Goal: Check status: Check status

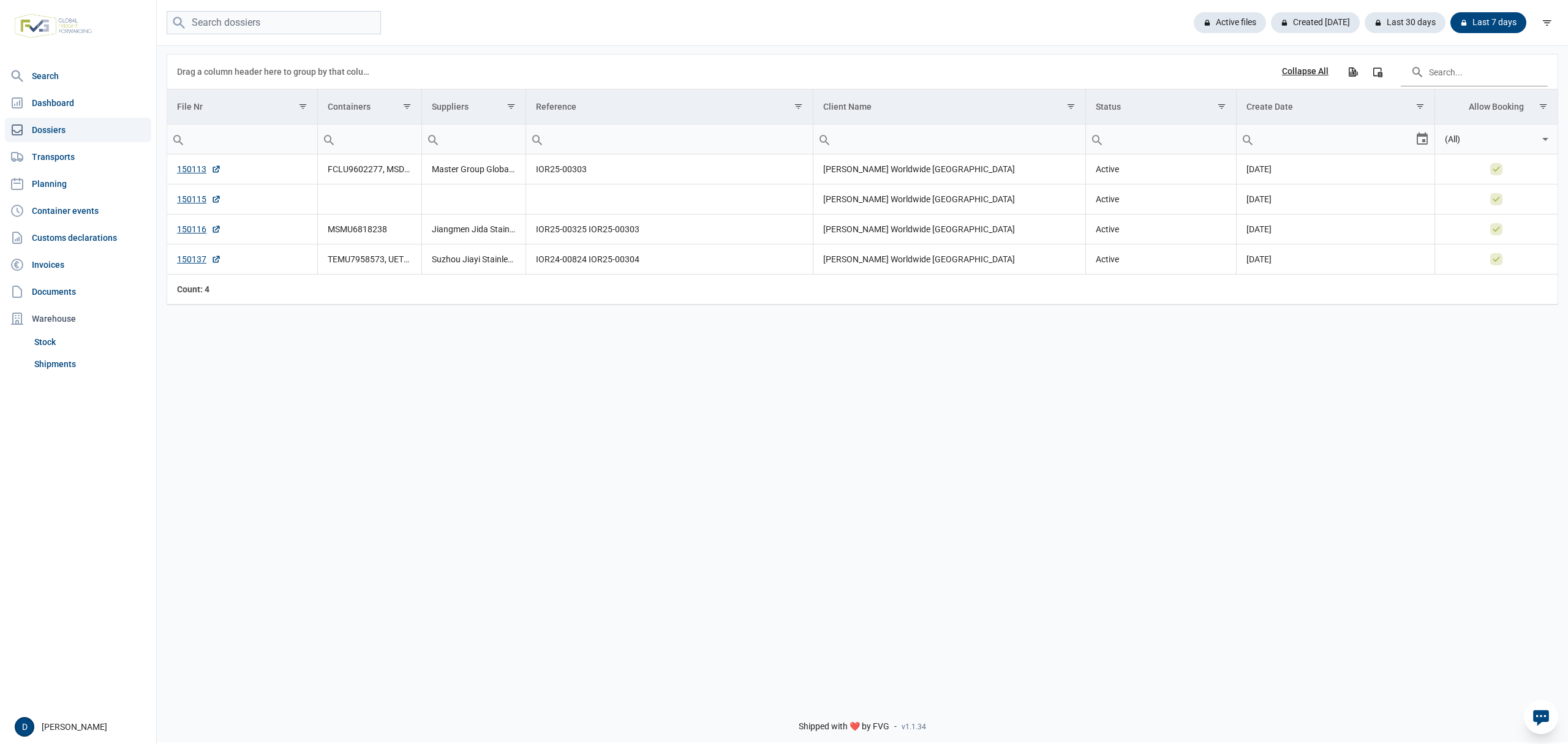
click at [55, 124] on link "Dossiers" at bounding box center [78, 130] width 147 height 24
click at [234, 21] on input "search" at bounding box center [274, 23] width 214 height 24
paste input "149907"
type input "149907"
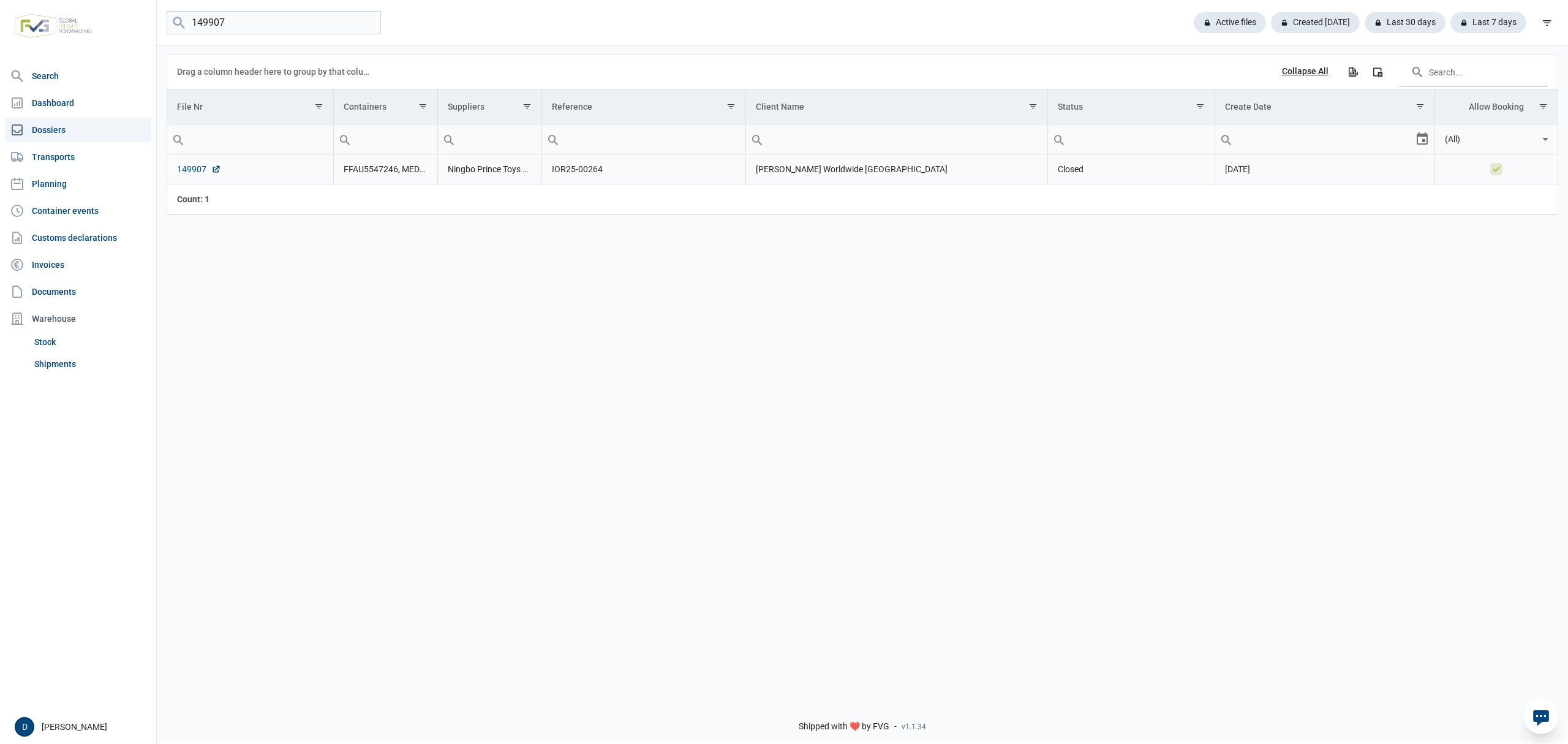
click at [190, 170] on link "149907" at bounding box center [199, 169] width 44 height 13
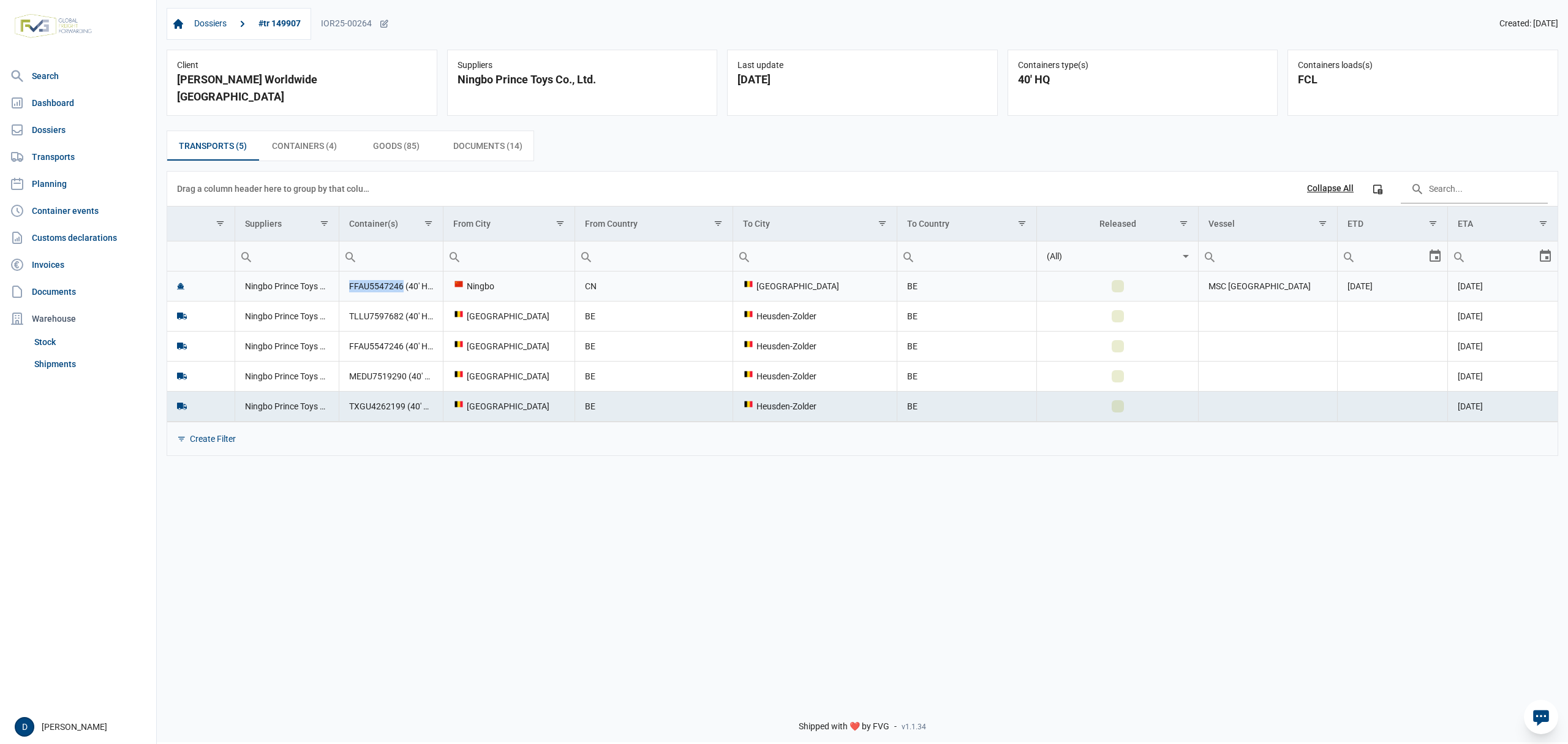
drag, startPoint x: 348, startPoint y: 273, endPoint x: 402, endPoint y: 273, distance: 54.0
click at [402, 273] on td "FFAU5547246 (40' HQ), MEDU7519290 (40' HQ), TLLU7597682 (40' HQ), TXGU4262199 (…" at bounding box center [391, 286] width 104 height 30
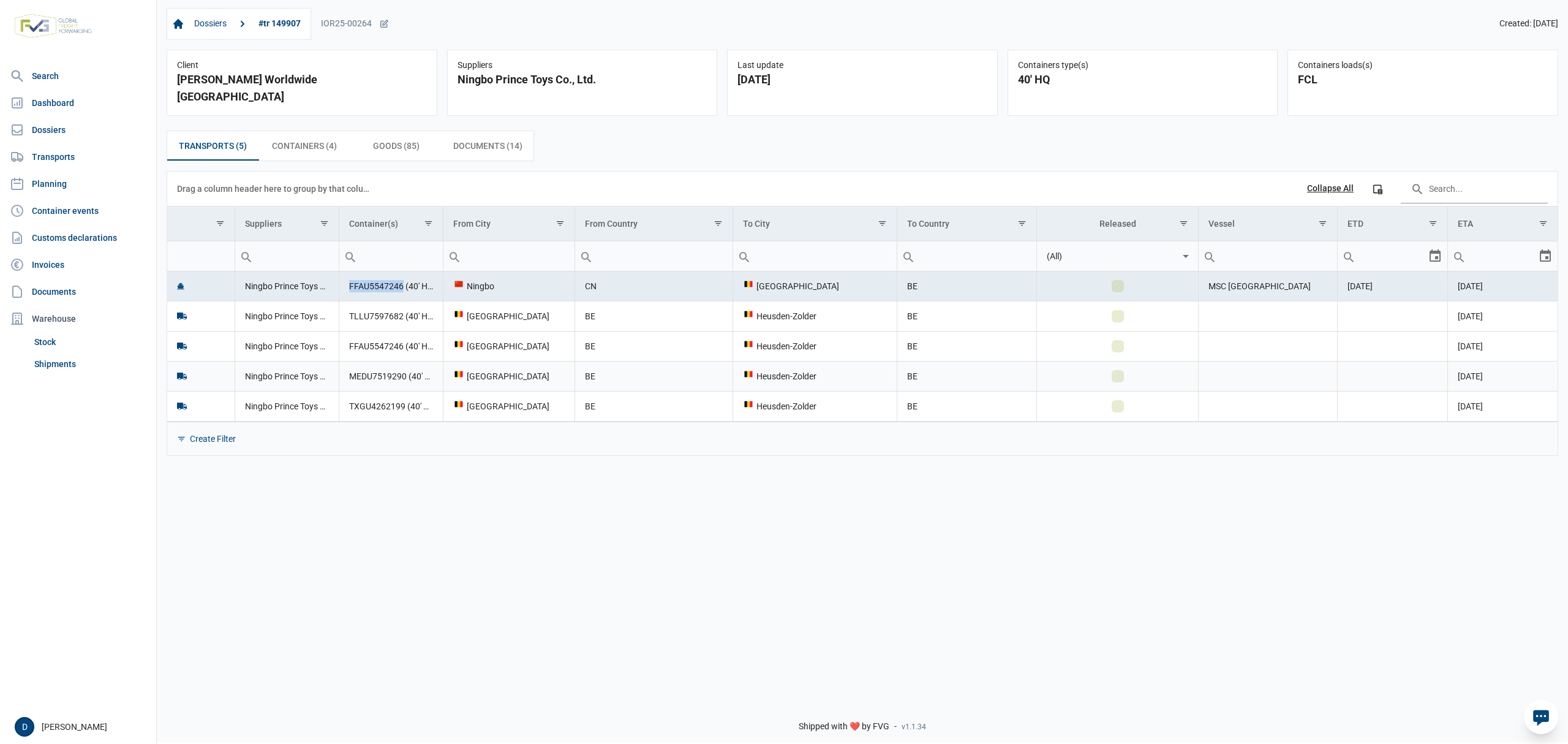
copy td "FFAU5547246"
click at [386, 305] on td "TLLU7597682 (40' HQ)" at bounding box center [391, 316] width 104 height 30
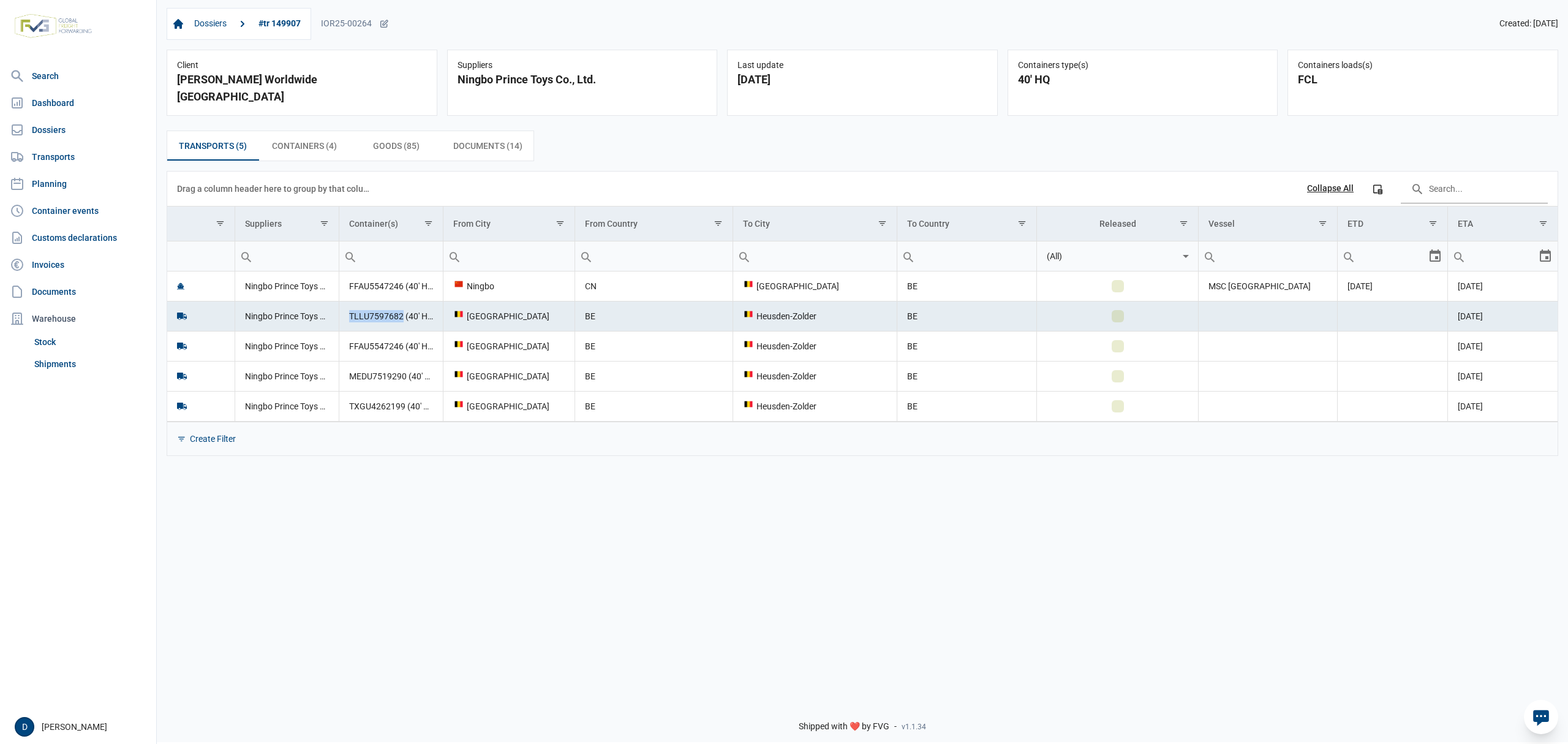
drag, startPoint x: 348, startPoint y: 302, endPoint x: 403, endPoint y: 305, distance: 55.1
click at [403, 305] on td "TLLU7597682 (40' HQ)" at bounding box center [391, 316] width 104 height 30
copy td "TLLU7597682"
click at [376, 338] on td "FFAU5547246 (40' HQ)" at bounding box center [391, 346] width 104 height 30
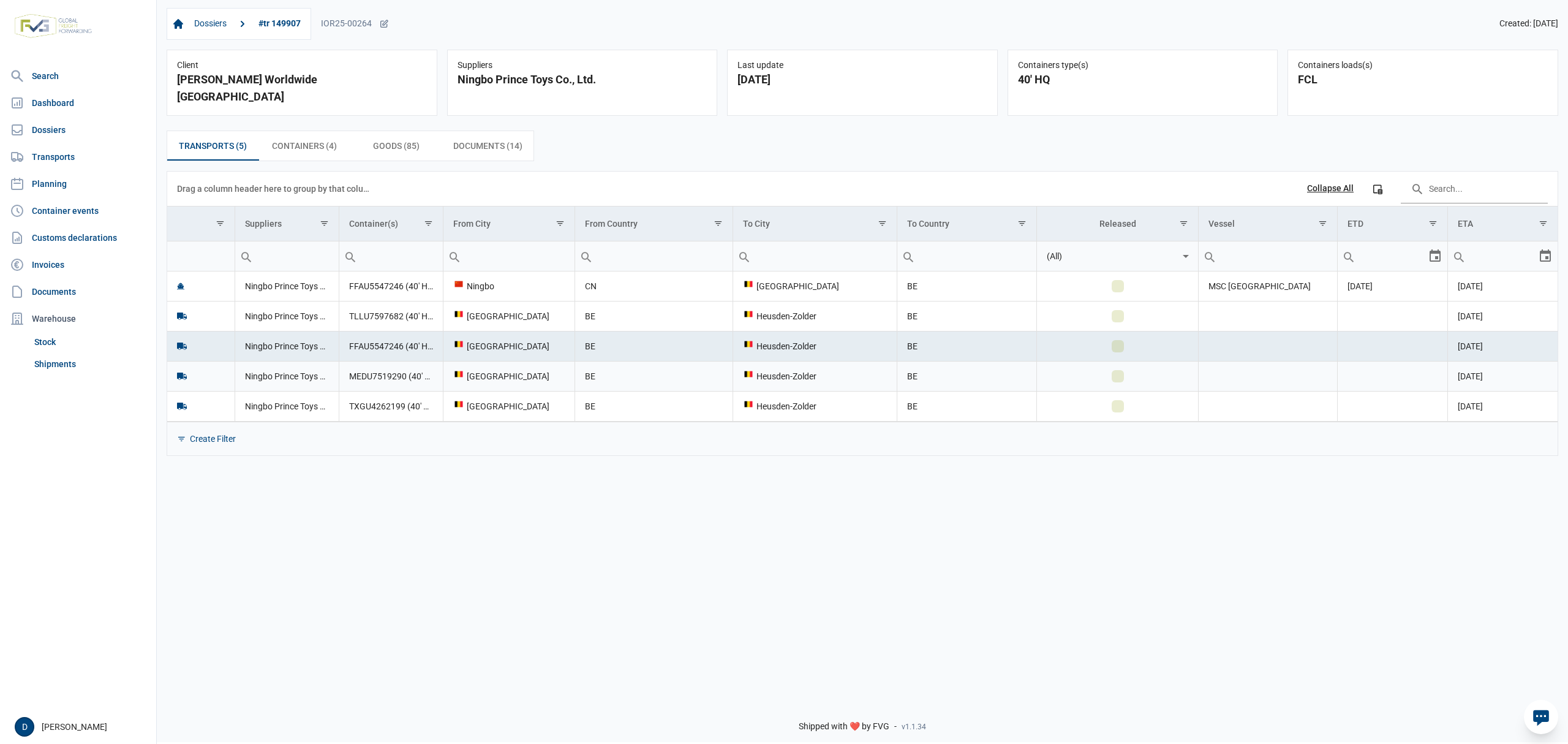
click at [370, 363] on td "MEDU7519290 (40' HQ)" at bounding box center [391, 376] width 104 height 30
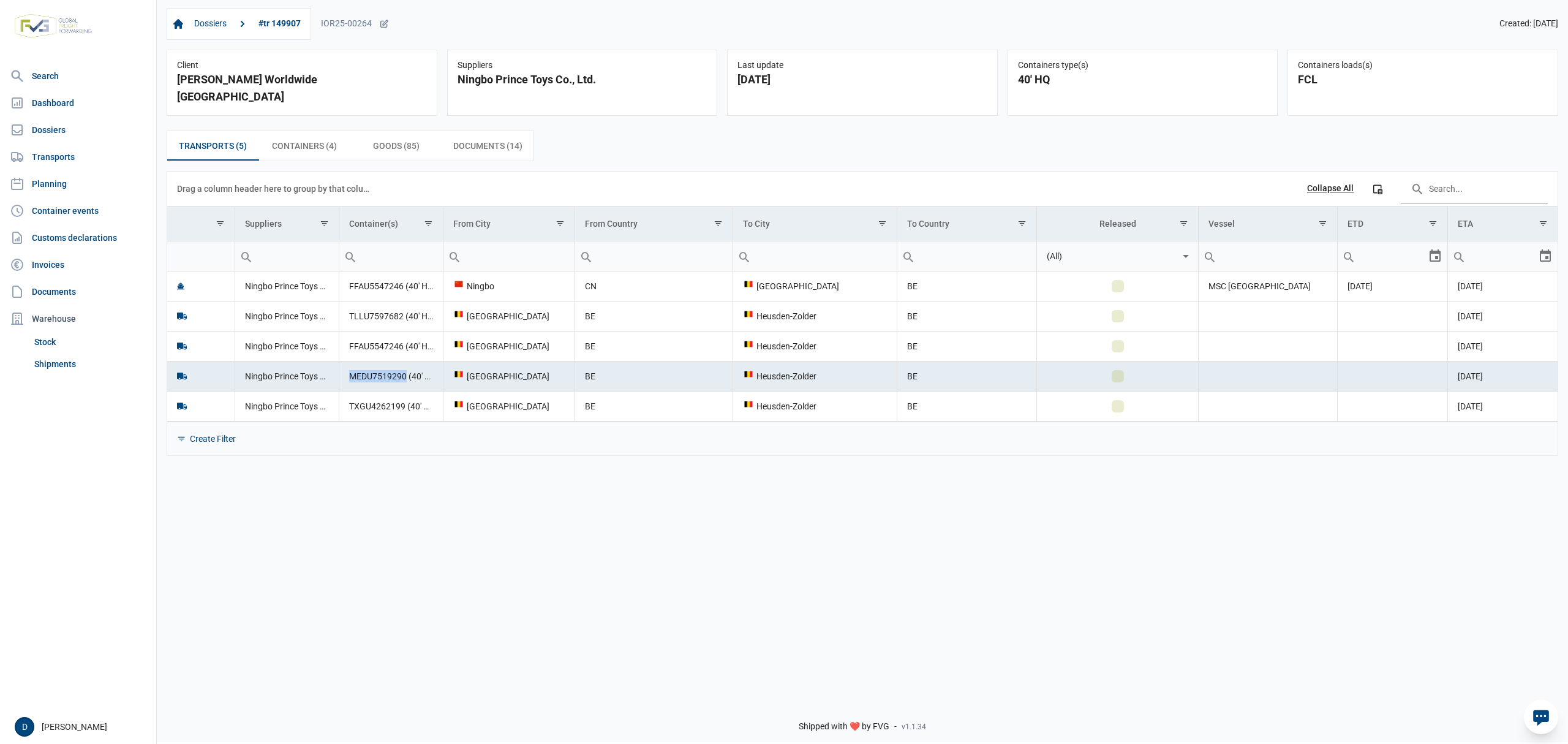
drag, startPoint x: 353, startPoint y: 365, endPoint x: 405, endPoint y: 367, distance: 52.0
click at [405, 367] on td "MEDU7519290 (40' HQ)" at bounding box center [391, 376] width 104 height 30
copy td "MEDU7519290"
click at [381, 391] on td "TXGU4262199 (40' HQ)" at bounding box center [391, 406] width 104 height 30
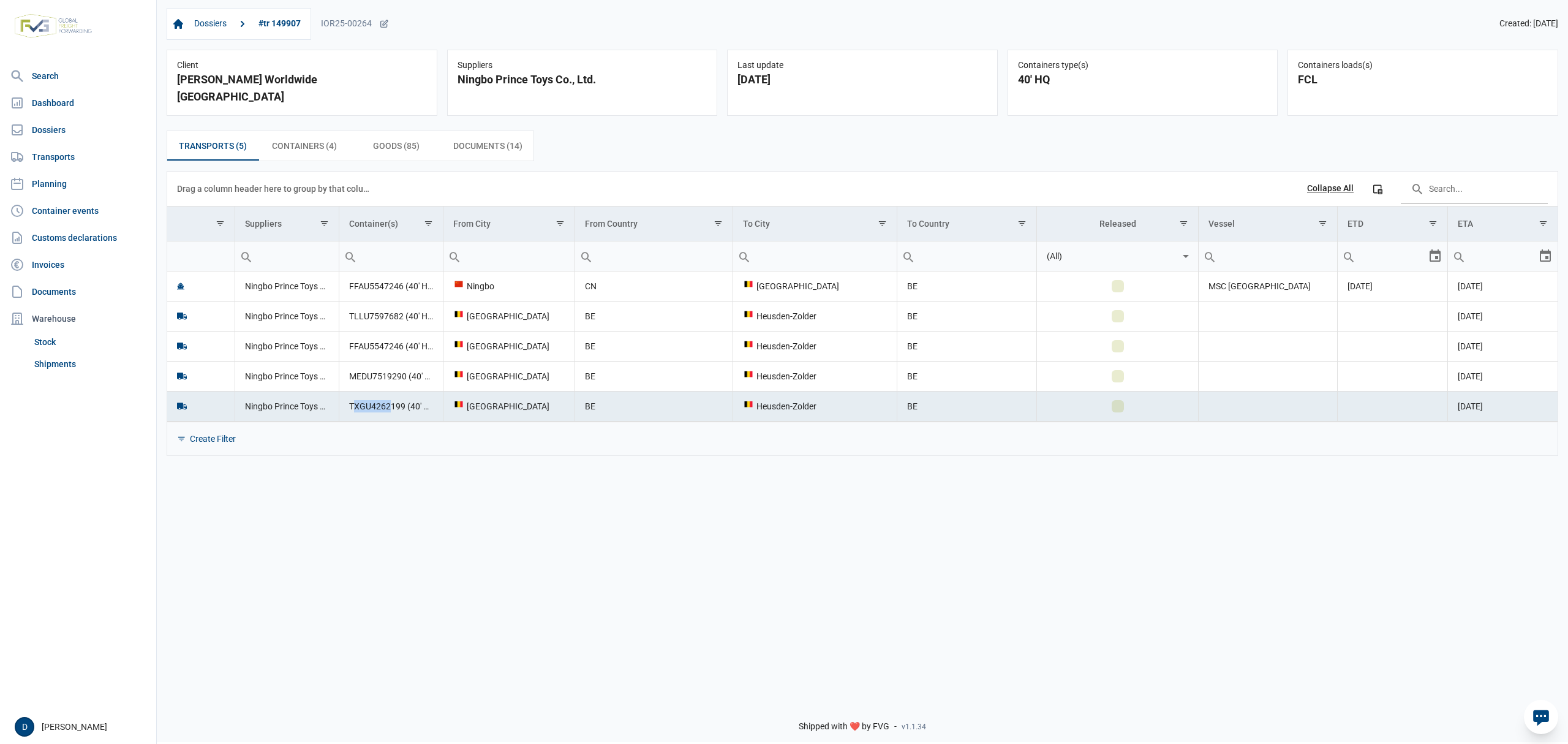
drag, startPoint x: 351, startPoint y: 397, endPoint x: 392, endPoint y: 396, distance: 41.0
click at [392, 396] on td "TXGU4262199 (40' HQ)" at bounding box center [391, 406] width 104 height 30
drag, startPoint x: 346, startPoint y: 396, endPoint x: 402, endPoint y: 396, distance: 56.0
click at [402, 396] on td "TXGU4262199 (40' HQ)" at bounding box center [391, 406] width 104 height 30
copy td "TXGU4262199"
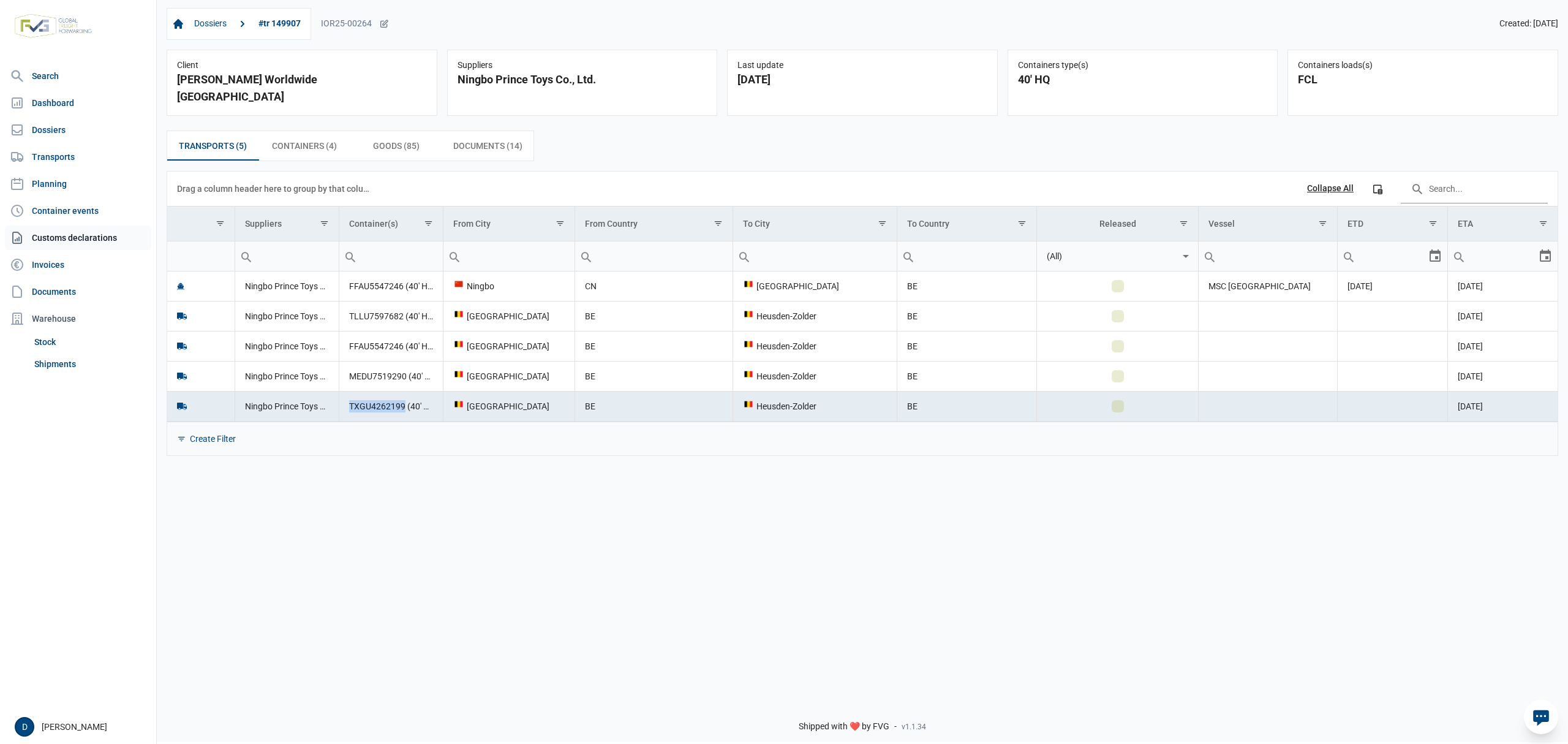
click at [56, 239] on link "Customs declarations" at bounding box center [78, 238] width 147 height 24
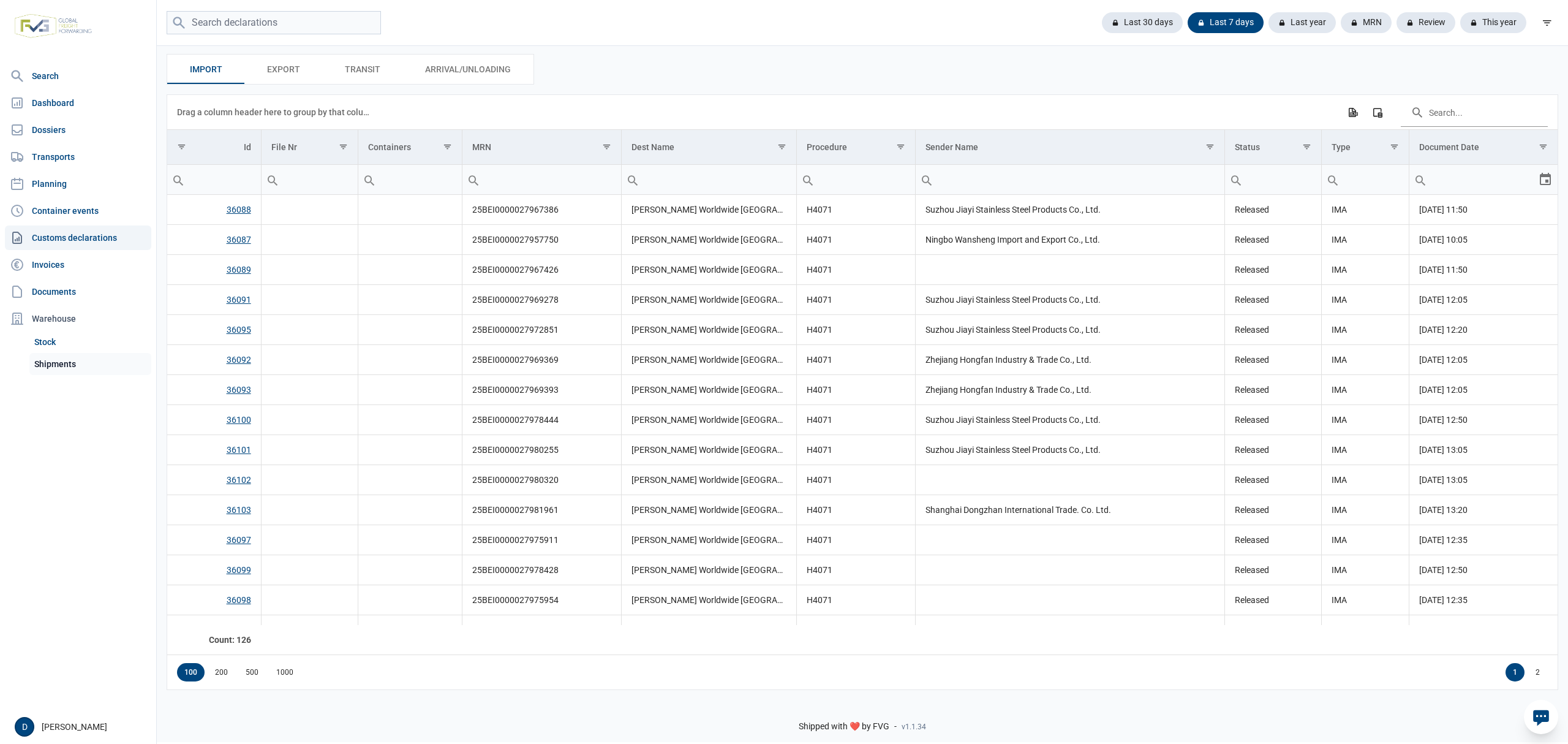
click at [65, 363] on link "Shipments" at bounding box center [90, 364] width 122 height 22
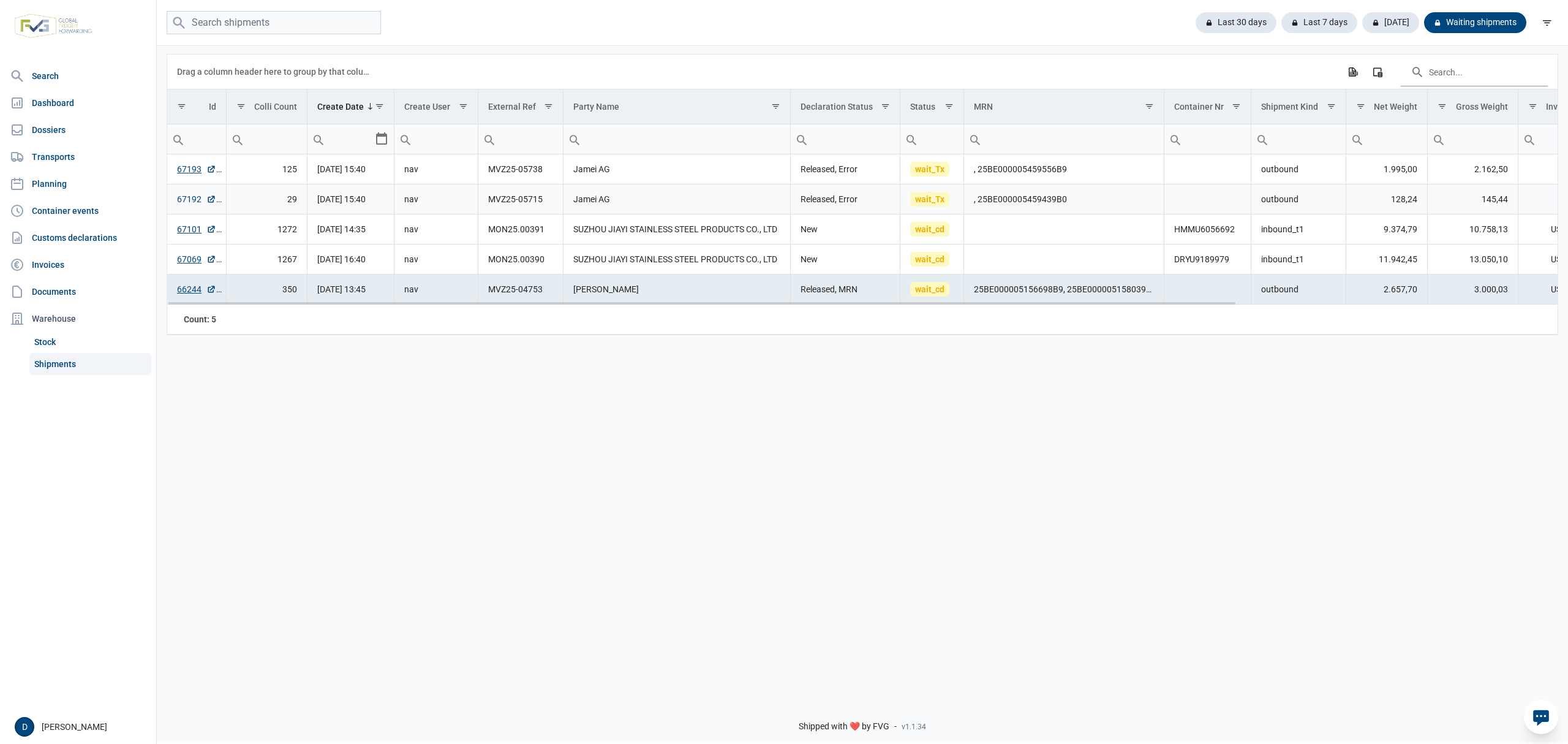
click at [186, 204] on link "67192" at bounding box center [197, 199] width 39 height 13
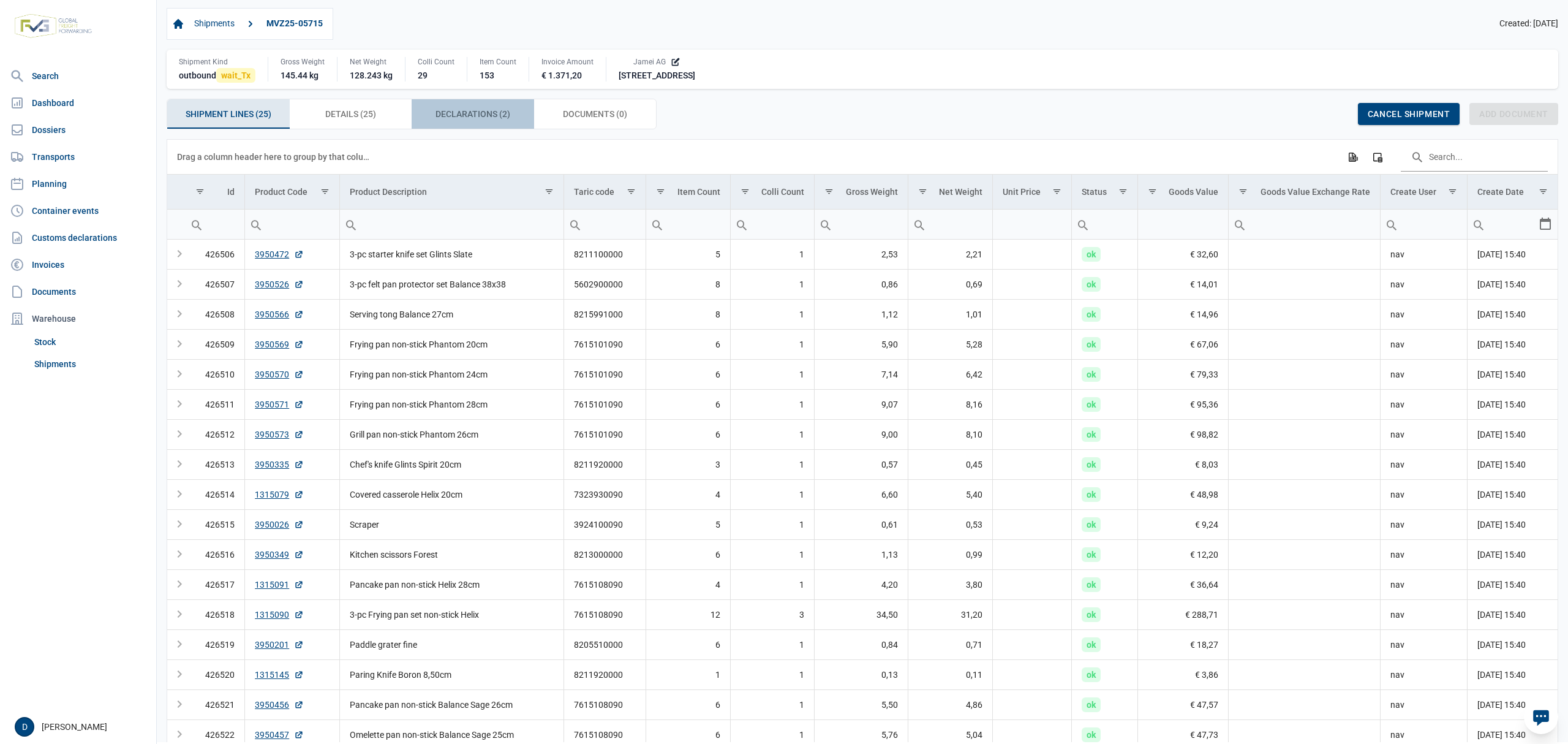
click at [444, 113] on span "Declarations (2) Declarations (2)" at bounding box center [472, 113] width 75 height 14
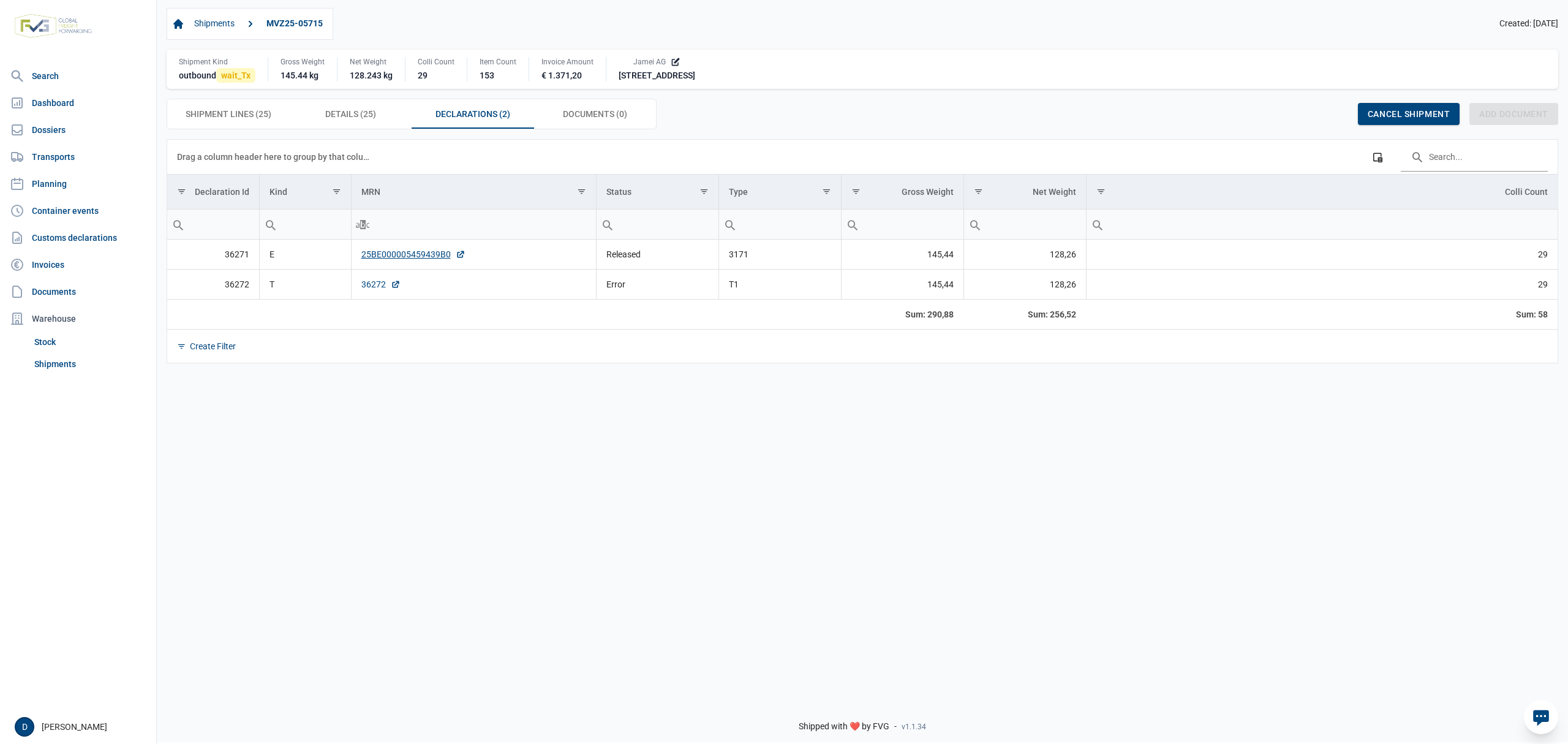
click at [371, 291] on link "36272" at bounding box center [381, 285] width 39 height 13
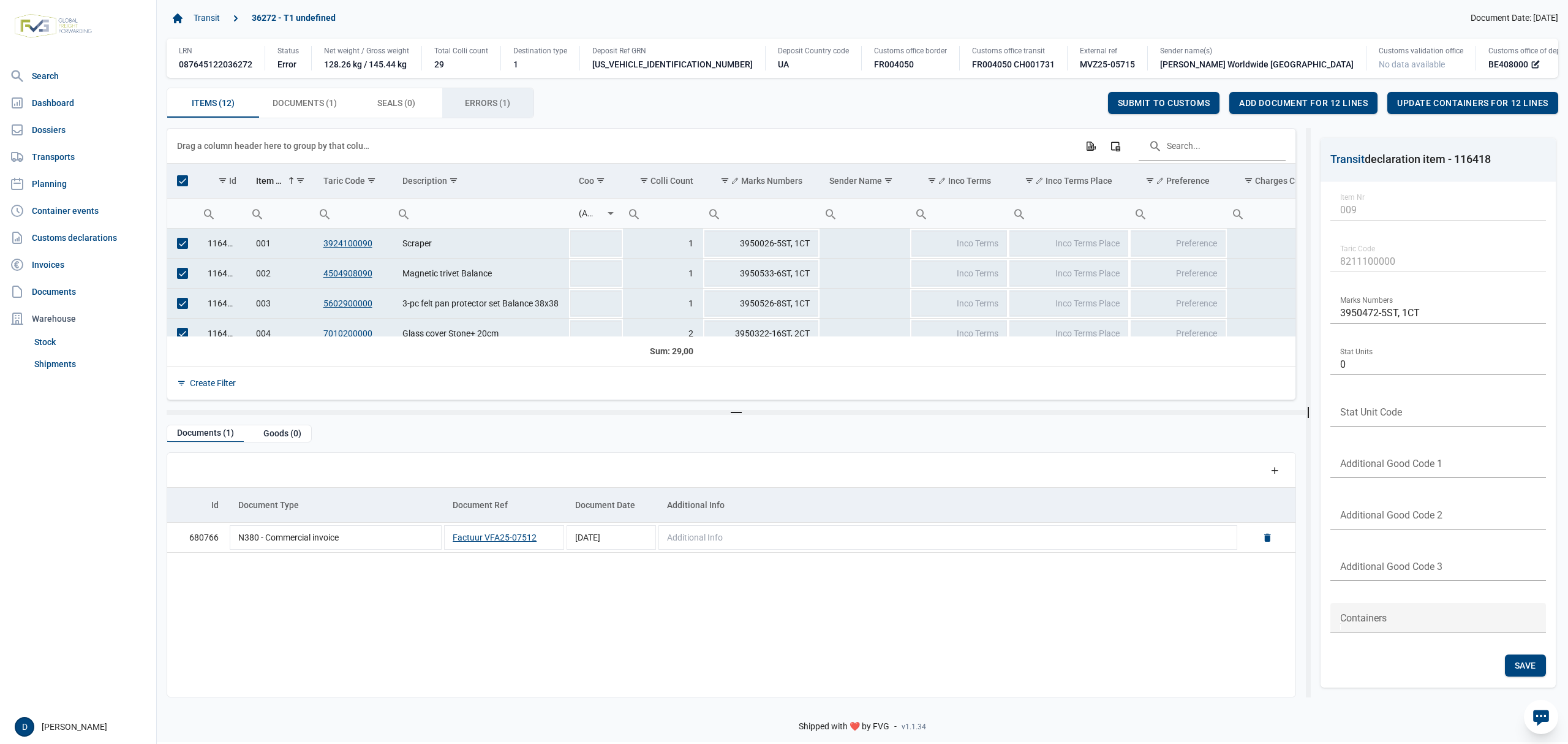
click at [487, 103] on span "Errors (1) Errors (1)" at bounding box center [487, 103] width 45 height 14
